Goal: Transaction & Acquisition: Purchase product/service

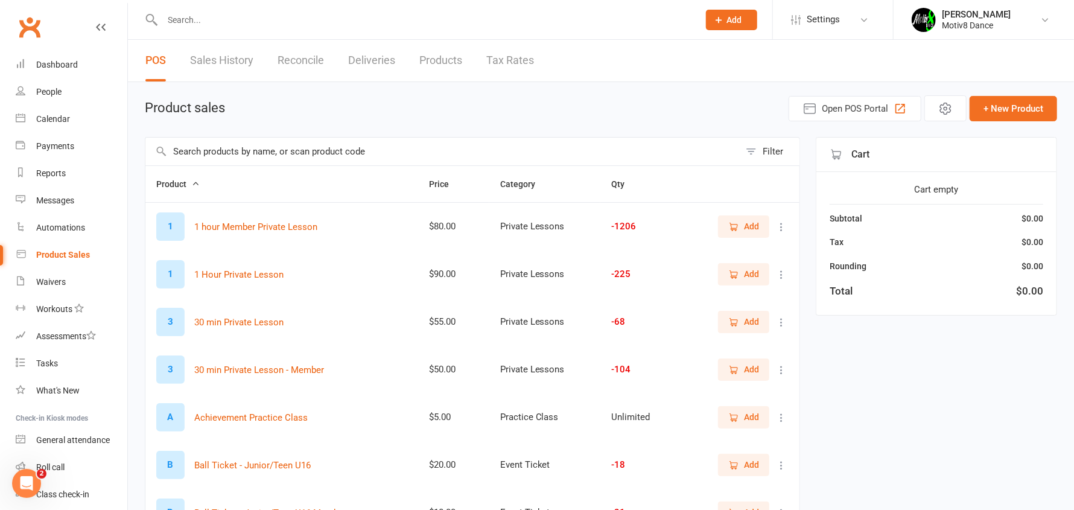
click at [751, 226] on span "Add" at bounding box center [751, 226] width 15 height 13
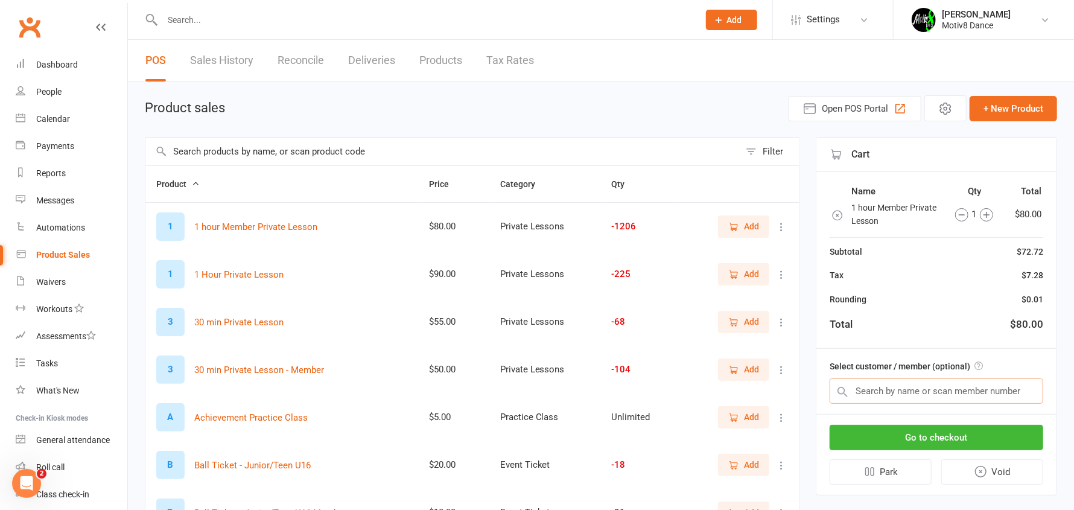
click at [940, 401] on input "text" at bounding box center [937, 390] width 214 height 25
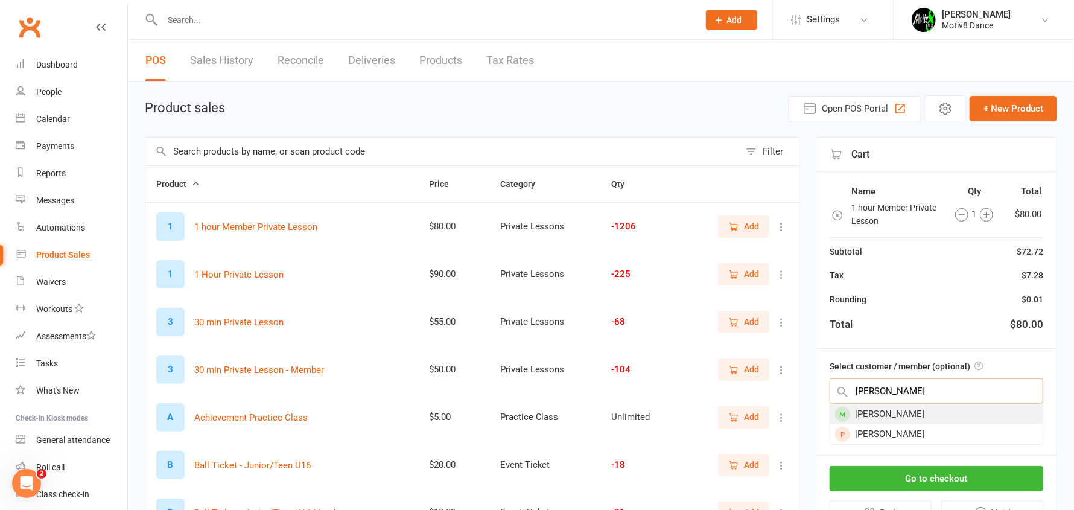
type input "[PERSON_NAME]"
click at [919, 408] on div "[PERSON_NAME]" at bounding box center [936, 414] width 212 height 20
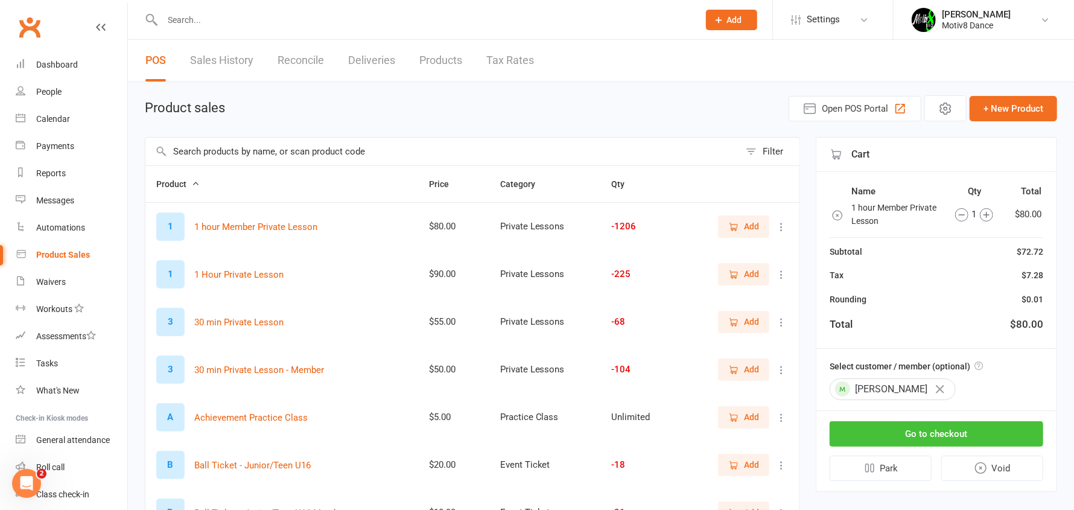
click at [921, 436] on button "Go to checkout" at bounding box center [937, 433] width 214 height 25
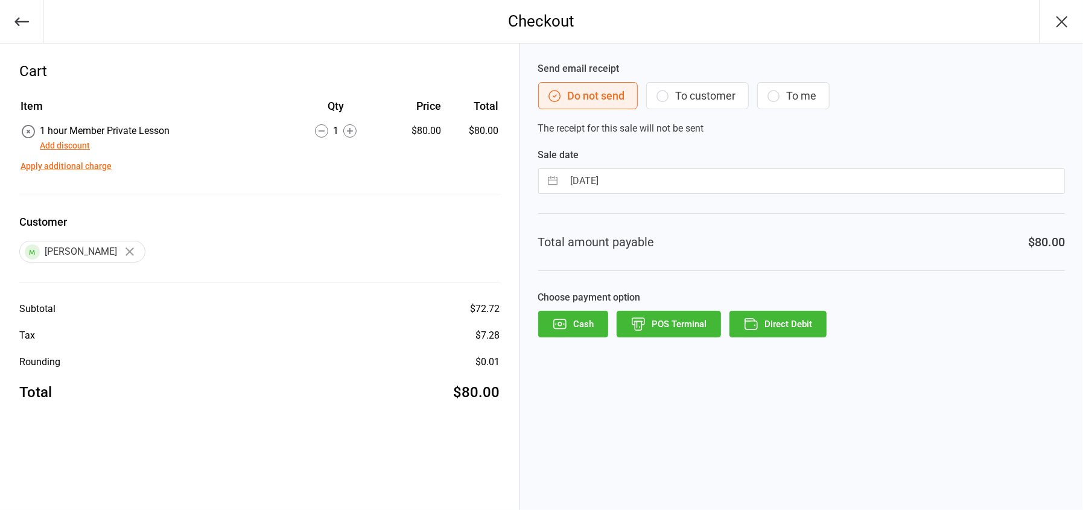
click at [655, 325] on button "POS Terminal" at bounding box center [669, 324] width 104 height 27
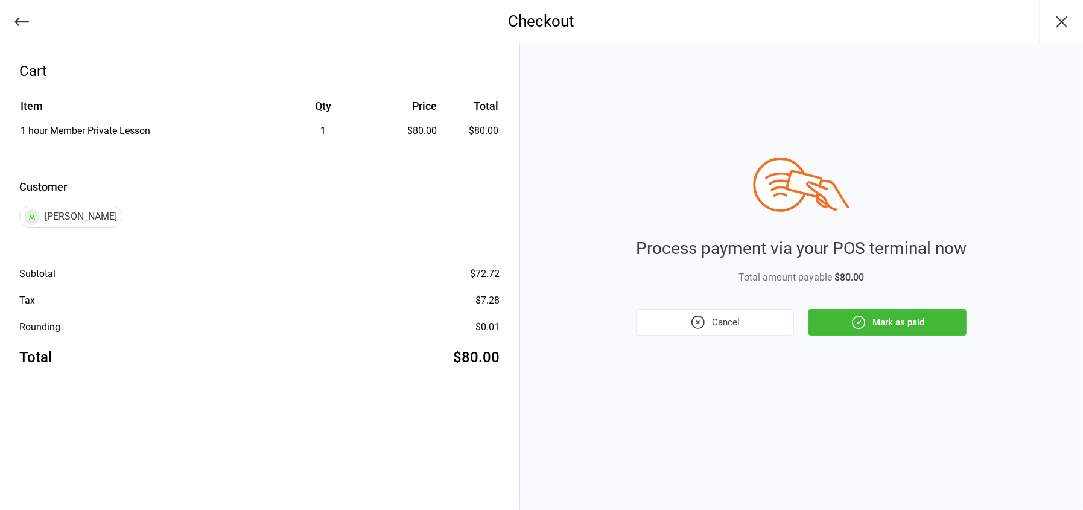
click at [930, 327] on button "Mark as paid" at bounding box center [888, 322] width 158 height 27
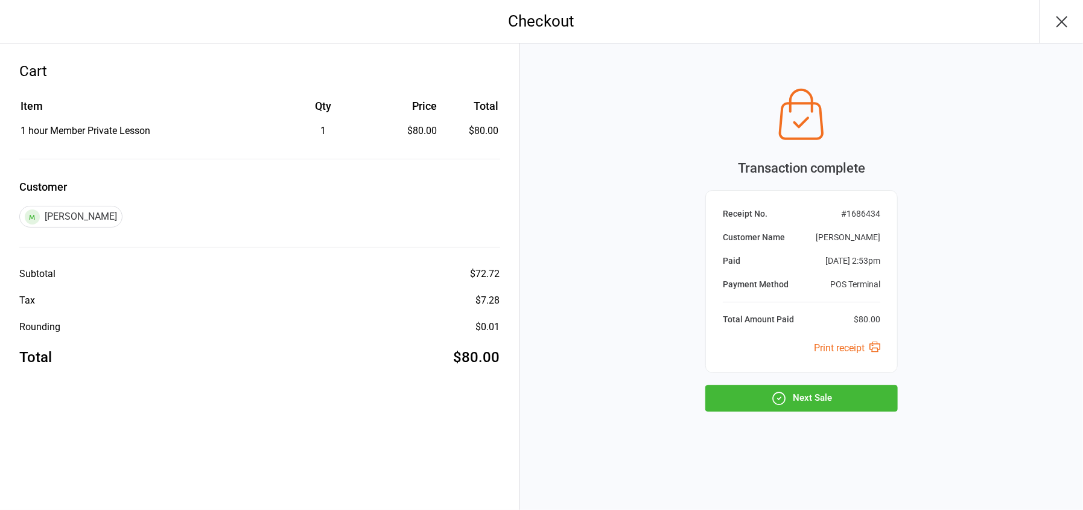
click at [865, 386] on button "Next Sale" at bounding box center [801, 398] width 192 height 27
